Goal: Find specific fact: Find specific fact

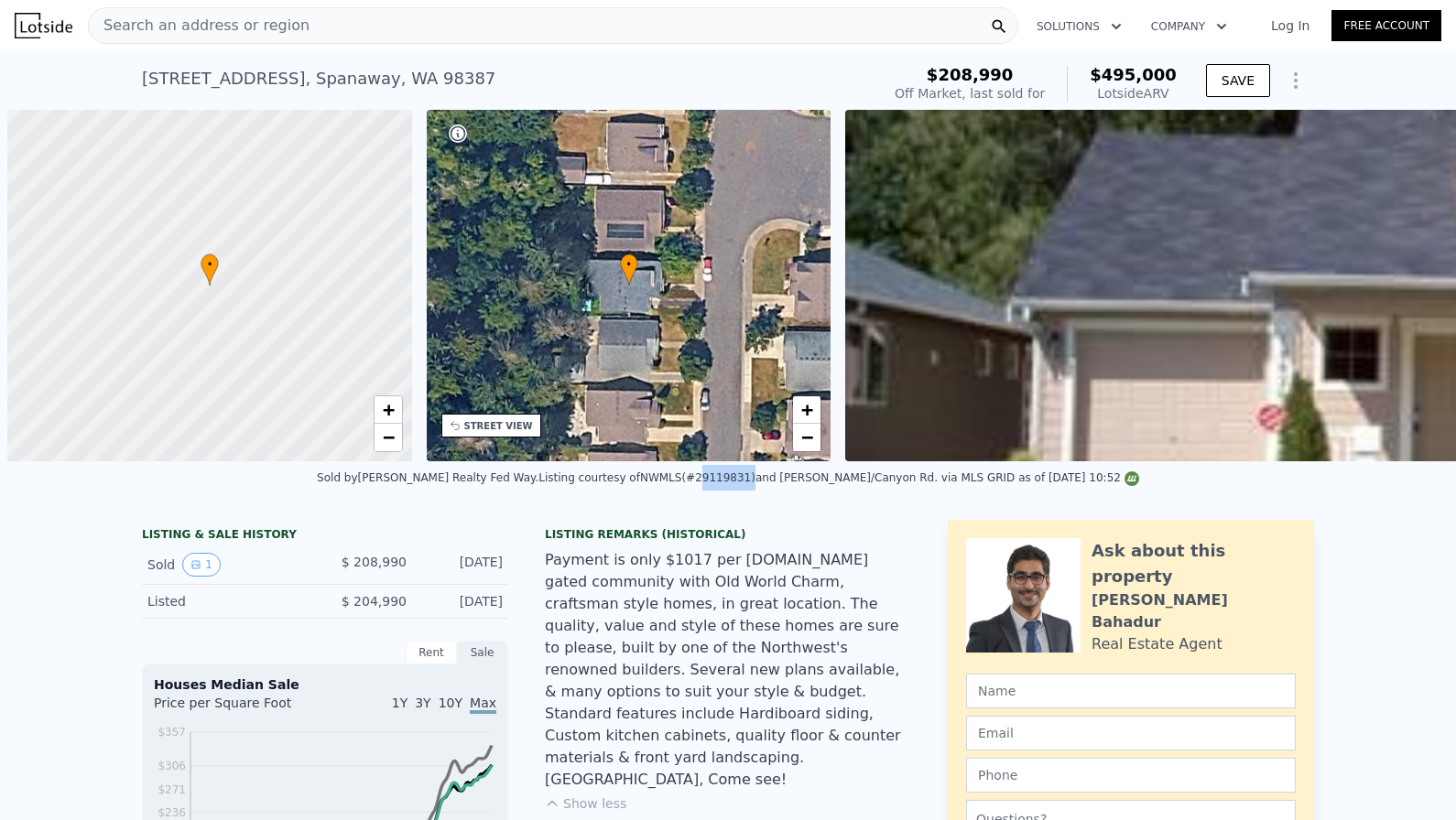
scroll to position [0, 1456]
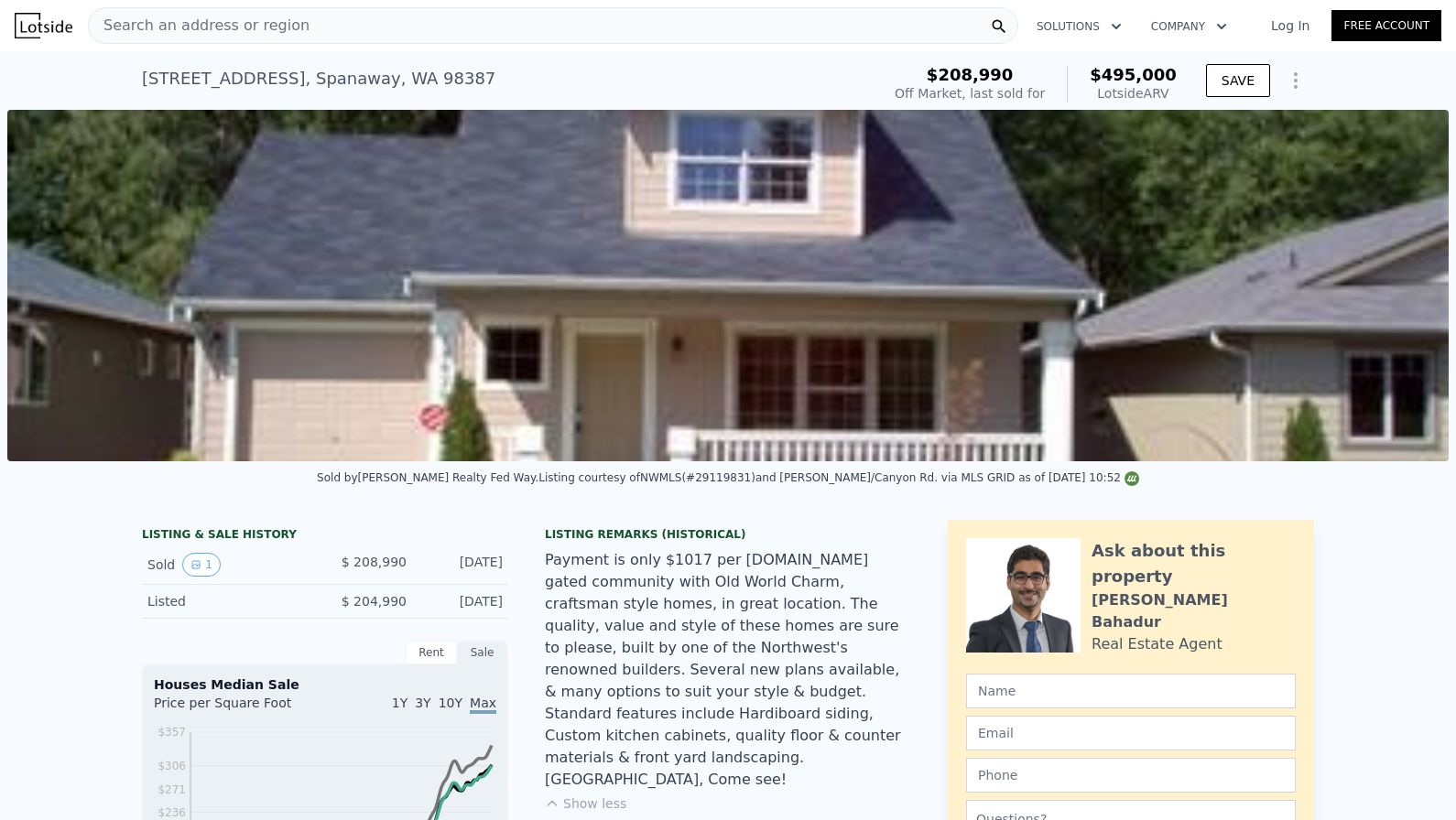
drag, startPoint x: 456, startPoint y: 65, endPoint x: 130, endPoint y: 117, distance: 330.1
click at [194, 82] on div "[STREET_ADDRESS]" at bounding box center [319, 79] width 353 height 25
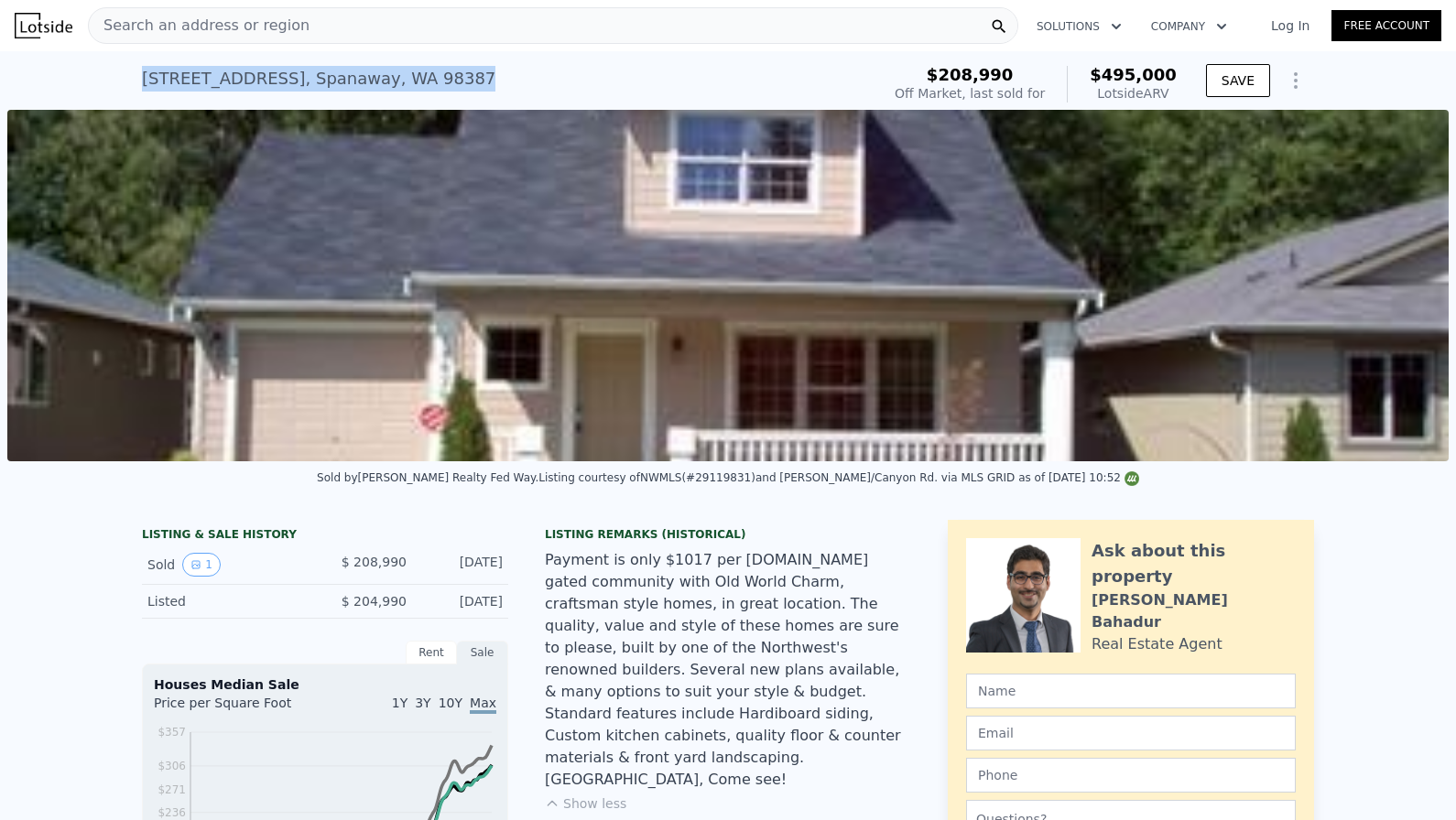
click at [194, 82] on div "[STREET_ADDRESS]" at bounding box center [319, 79] width 353 height 25
copy div "[STREET_ADDRESS] Sold [DATE] for $208,990 (~ARV $495k )"
click at [714, 477] on div "Listing courtesy of NWMLS (#29119831) and [PERSON_NAME]/[GEOGRAPHIC_DATA]. via …" at bounding box center [839, 477] width 601 height 13
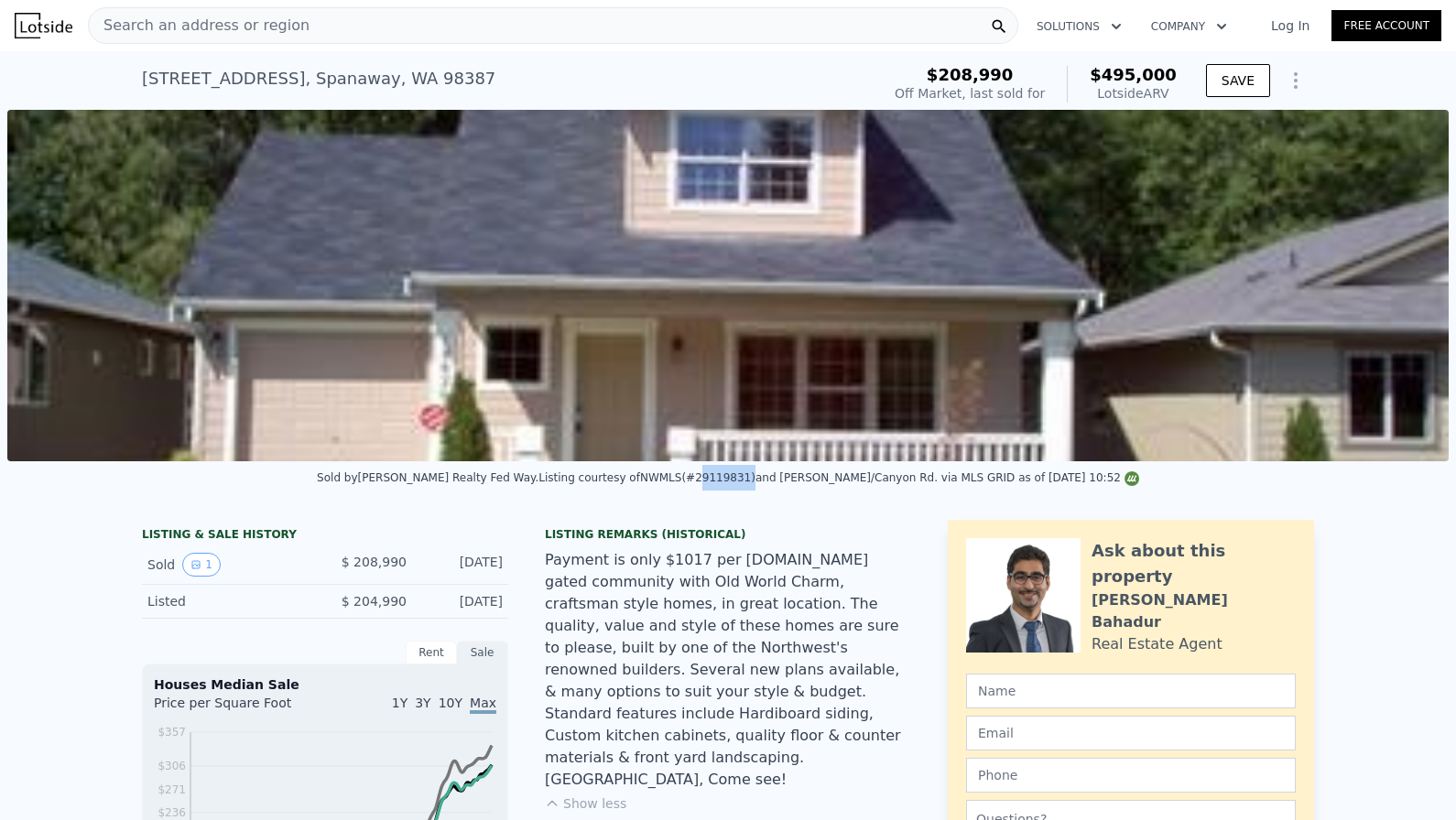
click at [714, 477] on div "Listing courtesy of NWMLS (#29119831) and [PERSON_NAME]/[GEOGRAPHIC_DATA]. via …" at bounding box center [839, 477] width 601 height 13
copy div "29119831"
click at [695, 1] on nav "Search an address or region Solutions Company Open main menu Log In Free Account" at bounding box center [728, 25] width 1456 height 52
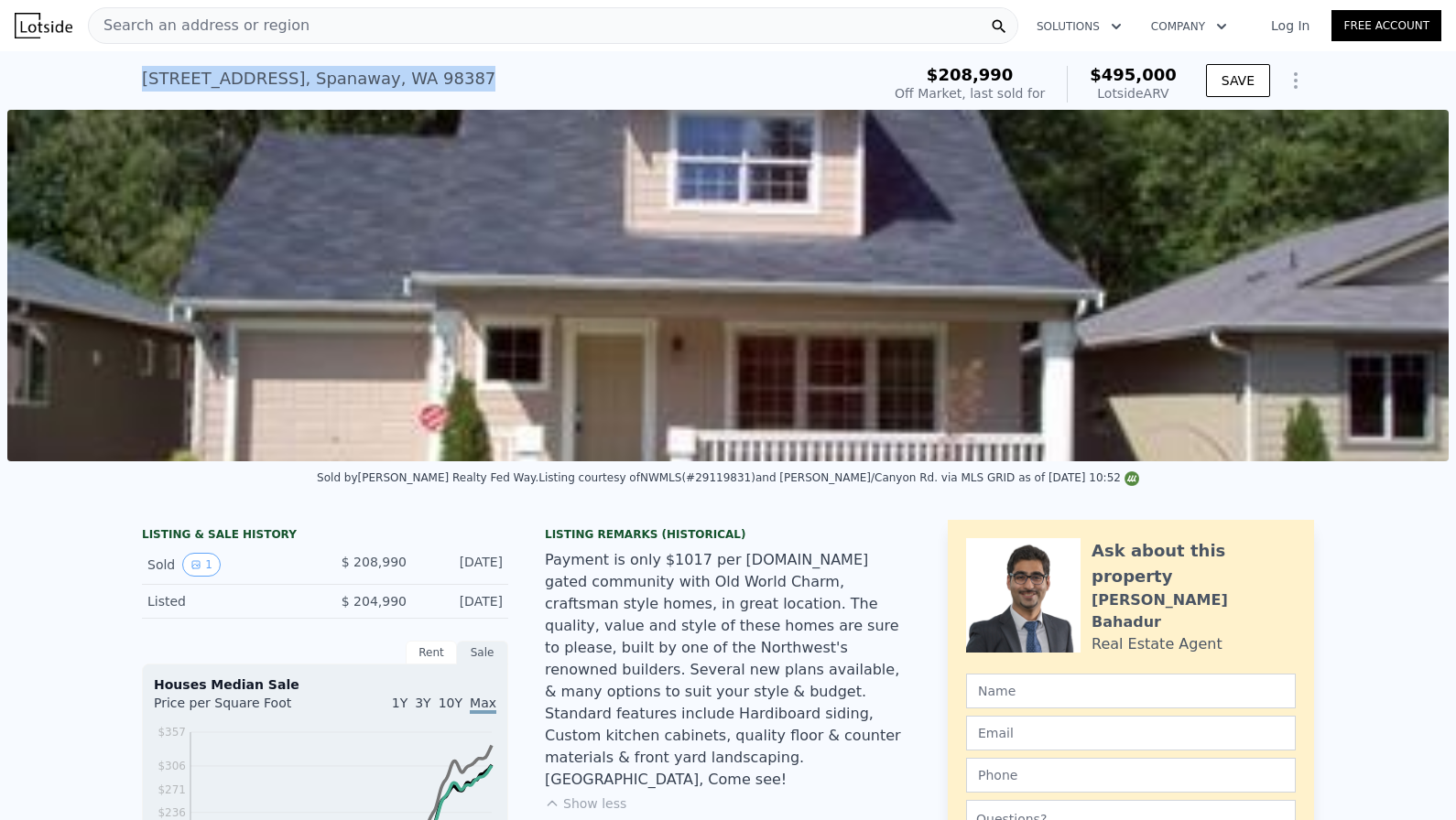
drag, startPoint x: 466, startPoint y: 91, endPoint x: 144, endPoint y: 65, distance: 323.0
click at [144, 65] on div "[STREET_ADDRESS] Sold [DATE] for $208,990 (~ARV $495k )" at bounding box center [507, 84] width 730 height 52
copy div "[STREET_ADDRESS] Sold [DATE] for $208,990 (~ARV $495k )"
